Goal: Task Accomplishment & Management: Use online tool/utility

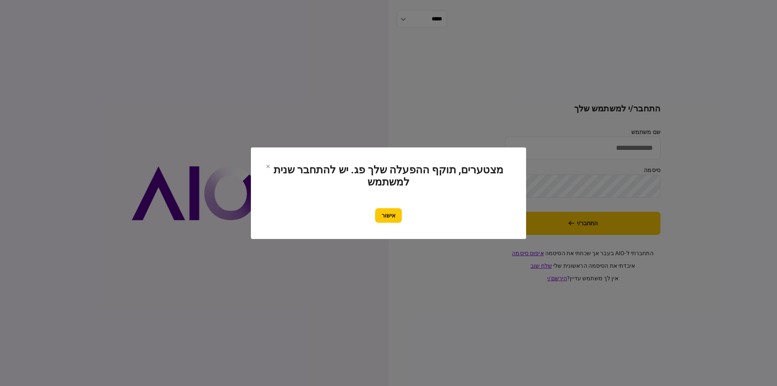
drag, startPoint x: 388, startPoint y: 215, endPoint x: 397, endPoint y: 213, distance: 8.7
click at [390, 214] on button "אישור" at bounding box center [388, 215] width 27 height 15
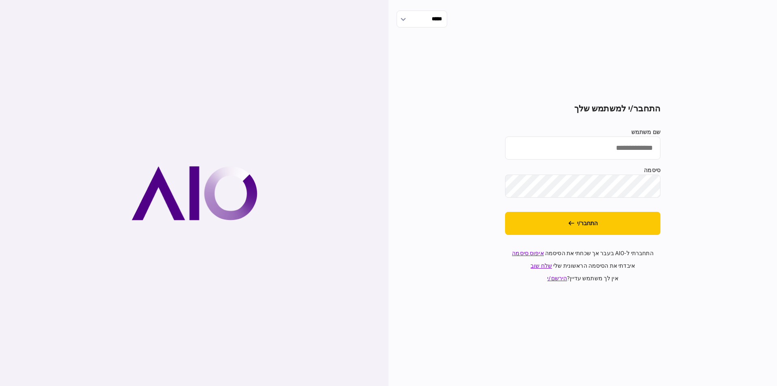
click at [610, 147] on input "שם משתמש" at bounding box center [582, 147] width 155 height 23
type input "**********"
click at [612, 231] on button "התחבר/י" at bounding box center [582, 223] width 155 height 23
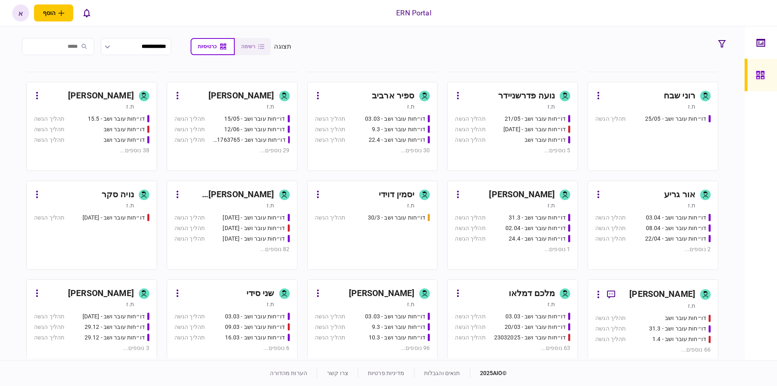
scroll to position [92, 0]
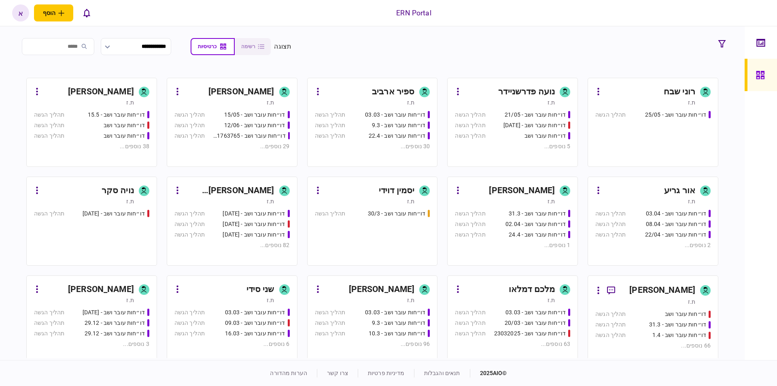
click at [423, 287] on icon at bounding box center [425, 289] width 6 height 8
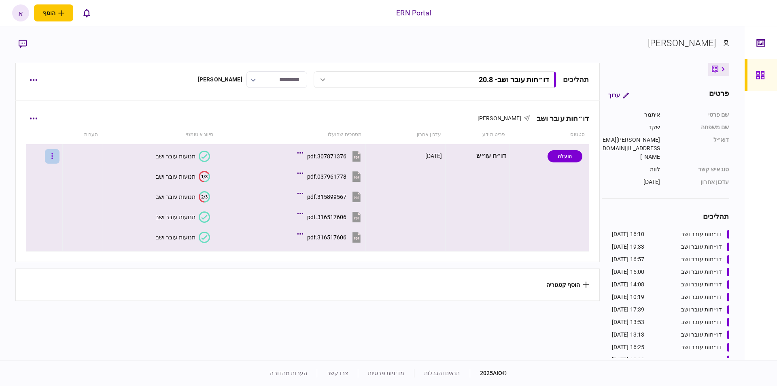
click at [60, 158] on button "button" at bounding box center [52, 156] width 15 height 15
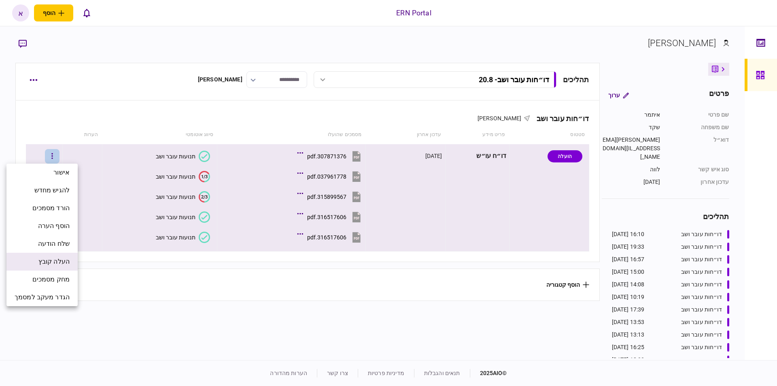
click at [66, 261] on span "העלה קובץ" at bounding box center [53, 262] width 31 height 10
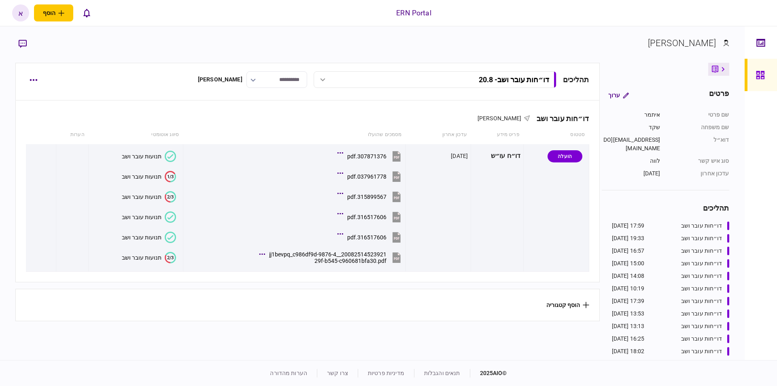
click at [168, 258] on text "2/3" at bounding box center [170, 257] width 6 height 5
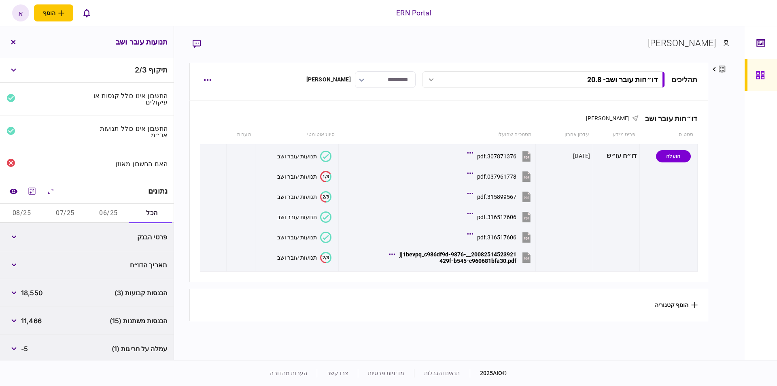
click at [104, 210] on button "06/25" at bounding box center [108, 213] width 43 height 19
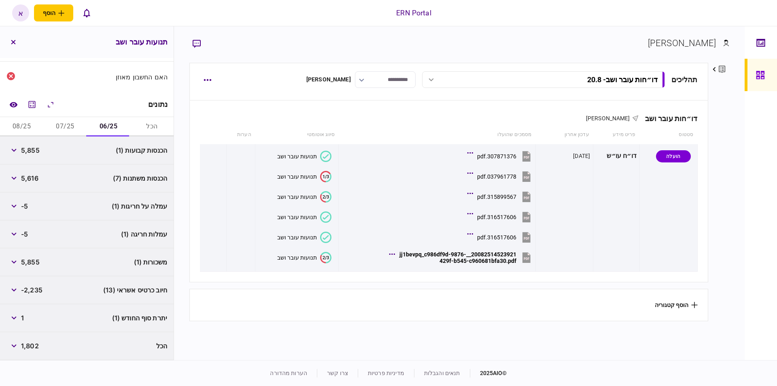
click at [35, 158] on div "הכנסות קבועות (1) 5,855" at bounding box center [87, 150] width 174 height 28
copy span "5,855"
click at [33, 178] on span "5,616" at bounding box center [29, 178] width 17 height 10
click at [33, 179] on span "5,616" at bounding box center [29, 178] width 17 height 10
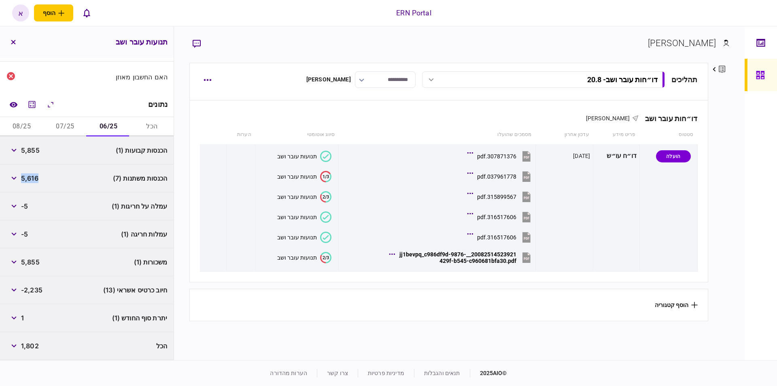
copy span "5,616"
click at [24, 317] on span "1" at bounding box center [22, 318] width 3 height 10
drag, startPoint x: 25, startPoint y: 317, endPoint x: 17, endPoint y: 318, distance: 7.7
click at [17, 318] on div "1" at bounding box center [14, 317] width 17 height 15
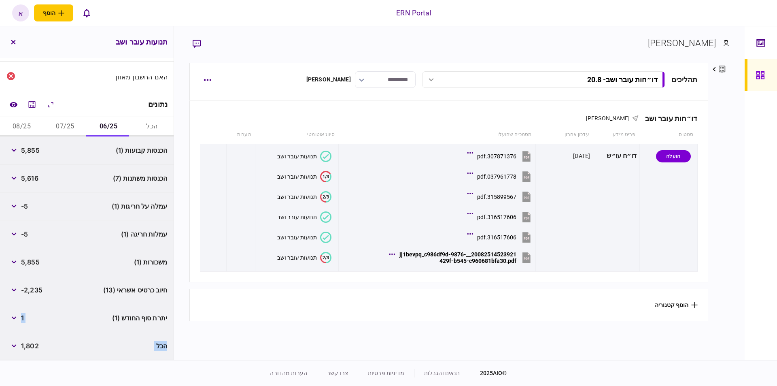
click at [41, 311] on div "יתרת סוף החודש (1) 1" at bounding box center [87, 318] width 174 height 28
drag, startPoint x: 31, startPoint y: 316, endPoint x: 17, endPoint y: 319, distance: 14.8
click at [17, 317] on div "יתרת סוף החודש (1) 1" at bounding box center [87, 318] width 174 height 28
click at [26, 318] on div "יתרת סוף החודש (1) 1" at bounding box center [87, 318] width 174 height 28
click at [26, 317] on div "יתרת סוף החודש (1) 1" at bounding box center [87, 318] width 174 height 28
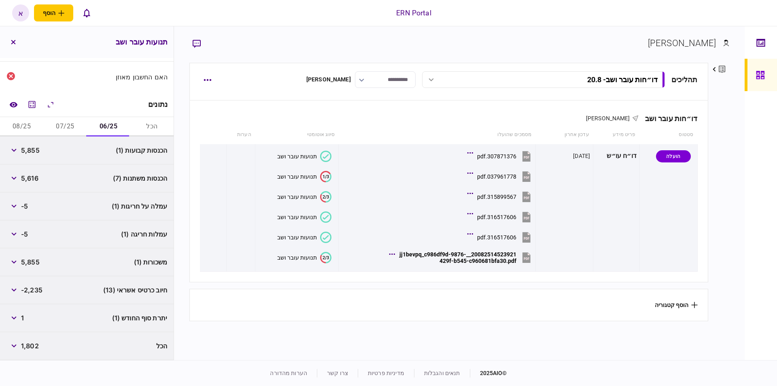
click at [24, 318] on span "1" at bounding box center [22, 318] width 3 height 10
click at [23, 318] on span "1" at bounding box center [22, 318] width 3 height 10
click at [54, 128] on button "07/25" at bounding box center [64, 126] width 43 height 19
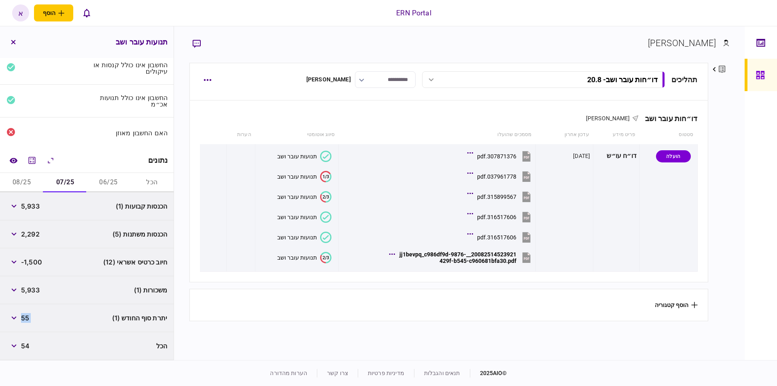
scroll to position [31, 0]
click at [31, 207] on span "5,933" at bounding box center [30, 206] width 19 height 10
copy span "5,933"
click at [33, 234] on span "2,292" at bounding box center [30, 234] width 19 height 10
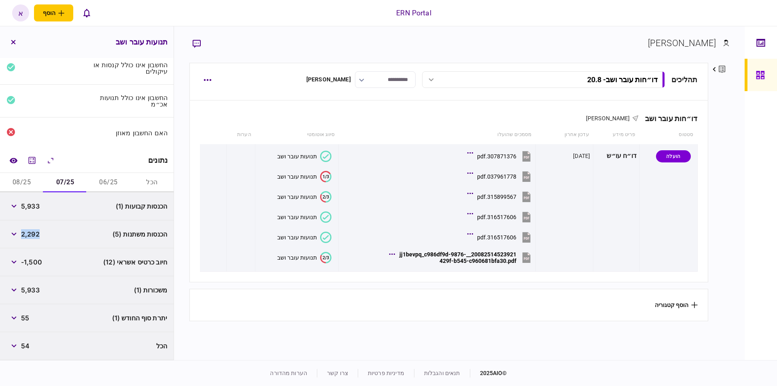
click at [33, 234] on span "2,292" at bounding box center [30, 234] width 19 height 10
copy span "2,292"
click at [24, 320] on span "55" at bounding box center [25, 318] width 8 height 10
click at [24, 319] on span "55" at bounding box center [25, 318] width 8 height 10
copy span "55"
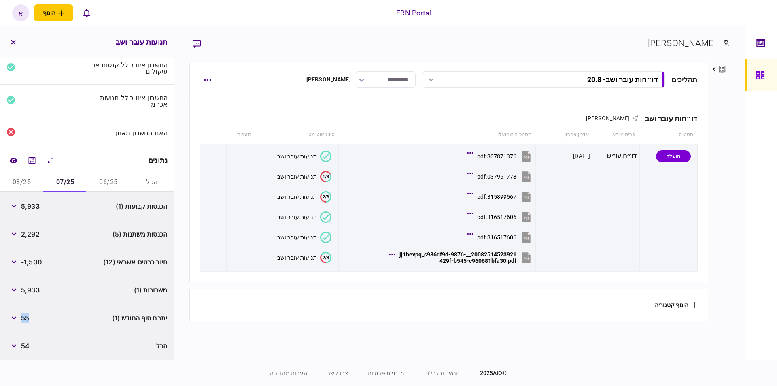
click at [20, 181] on button "08/25" at bounding box center [21, 182] width 43 height 19
click at [35, 205] on span "6,762" at bounding box center [30, 206] width 18 height 10
copy span "6,762"
click at [35, 234] on span "3,558" at bounding box center [30, 234] width 19 height 10
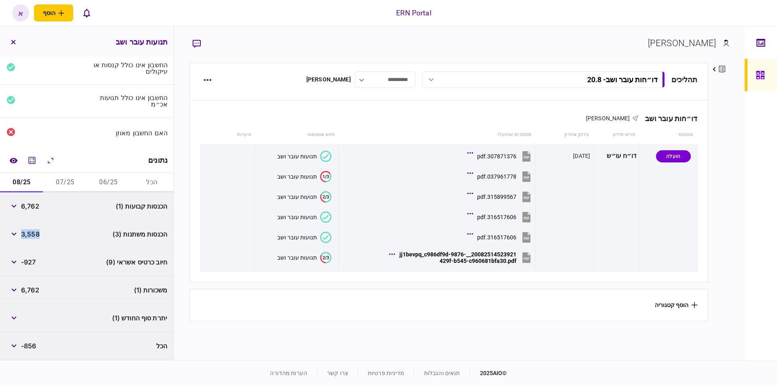
click at [35, 234] on span "3,558" at bounding box center [30, 234] width 19 height 10
copy span "3,558"
click at [19, 322] on button "button" at bounding box center [13, 317] width 15 height 15
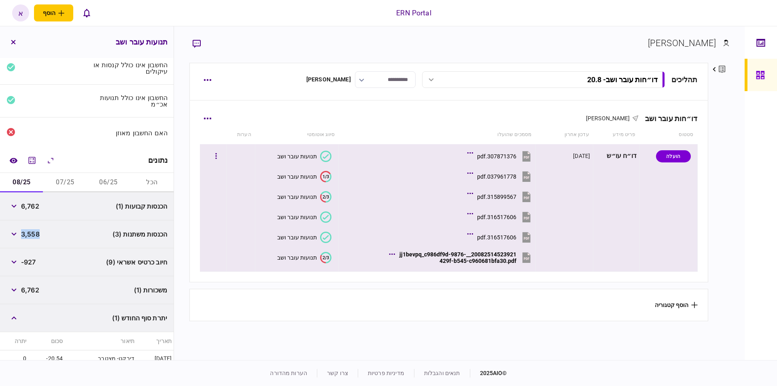
click at [315, 261] on button "2/3 תנועות עובר ושב" at bounding box center [304, 257] width 54 height 11
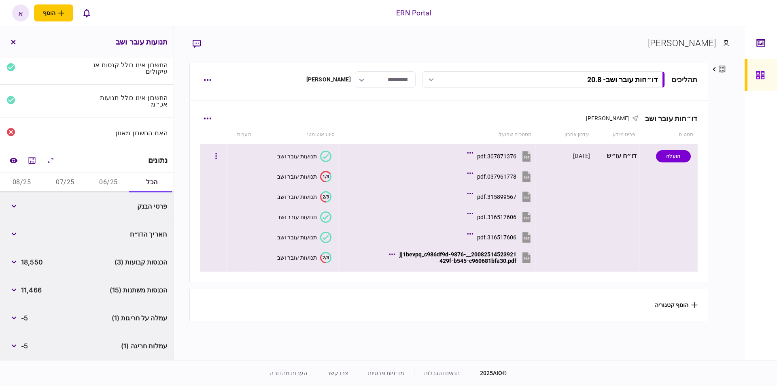
click at [470, 256] on div "20082514523921__jj1bevpq_c986df9d-9876-429f-b545-c960681bfa30.pdf" at bounding box center [457, 257] width 117 height 13
